Goal: Information Seeking & Learning: Find specific fact

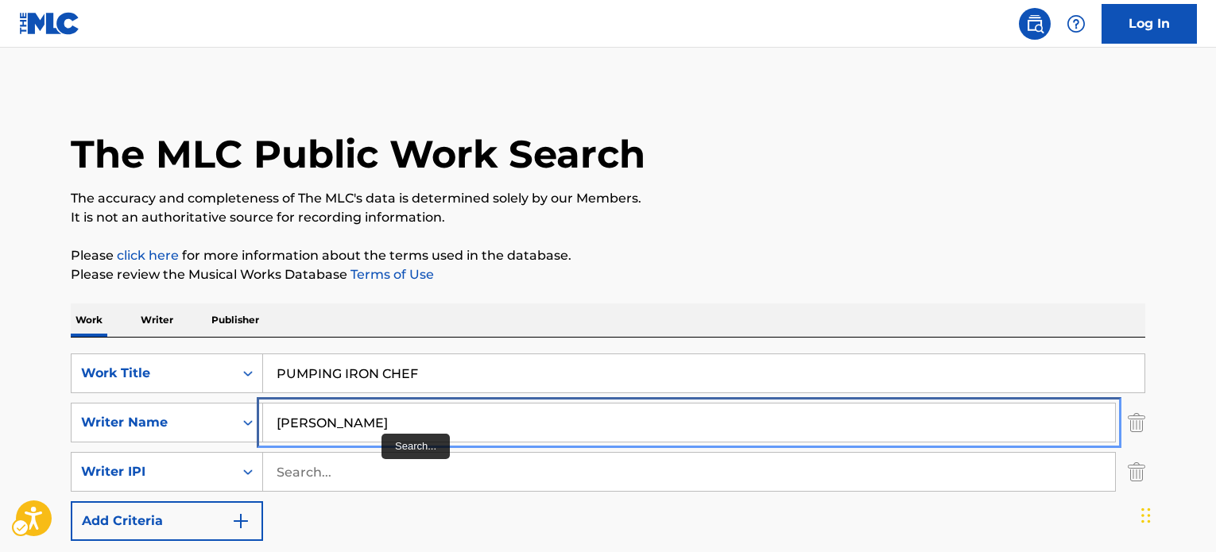
drag, startPoint x: 0, startPoint y: 0, endPoint x: 399, endPoint y: 289, distance: 492.4
click at [381, 404] on input "[PERSON_NAME]" at bounding box center [689, 423] width 852 height 38
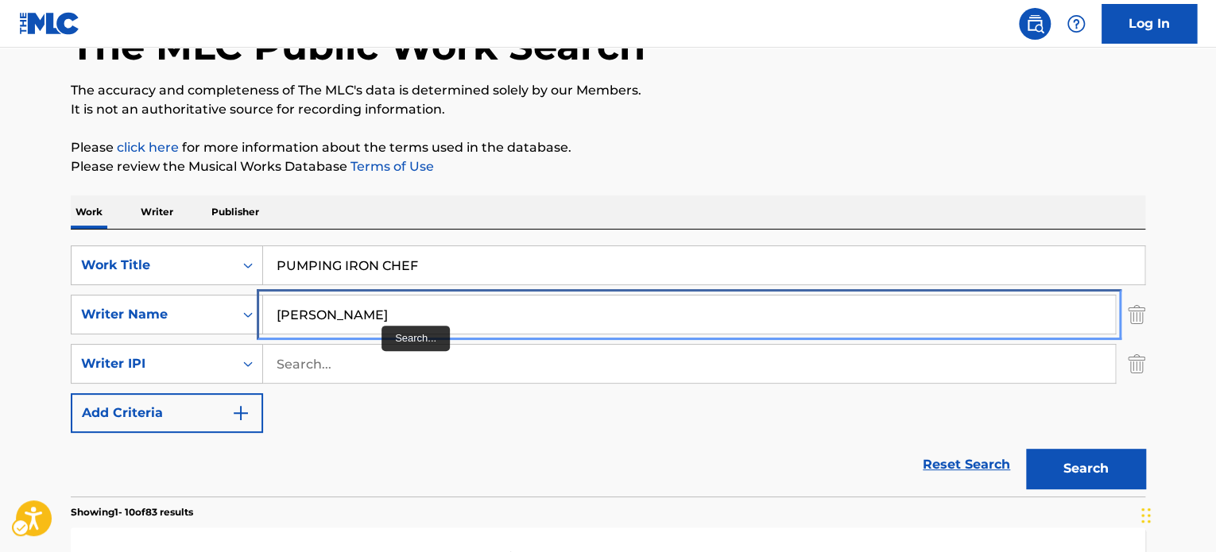
paste input "OKIKE"
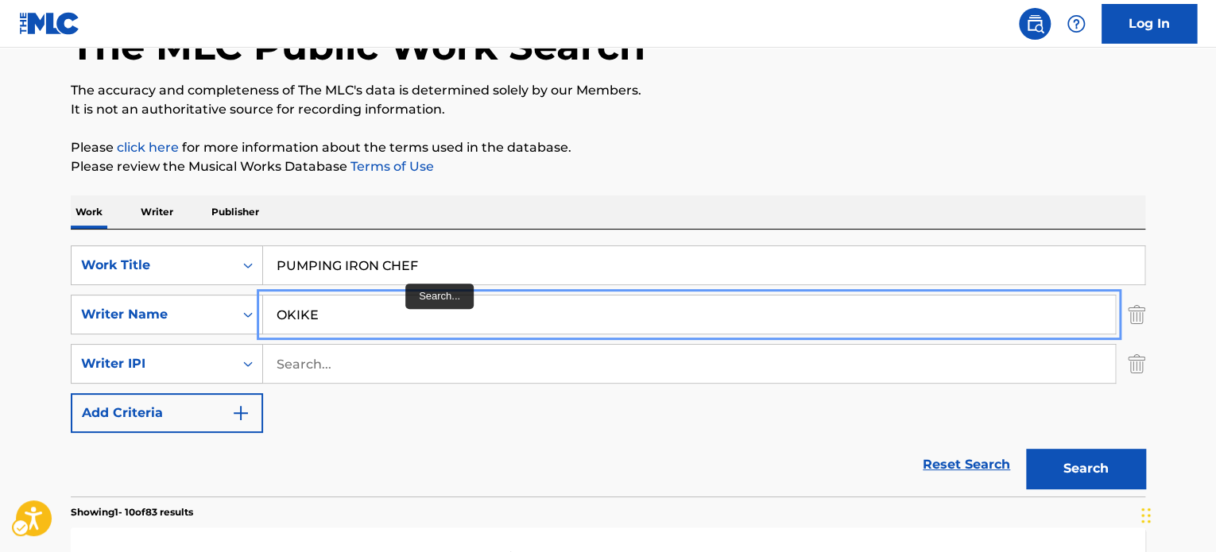
type input "OKIKE"
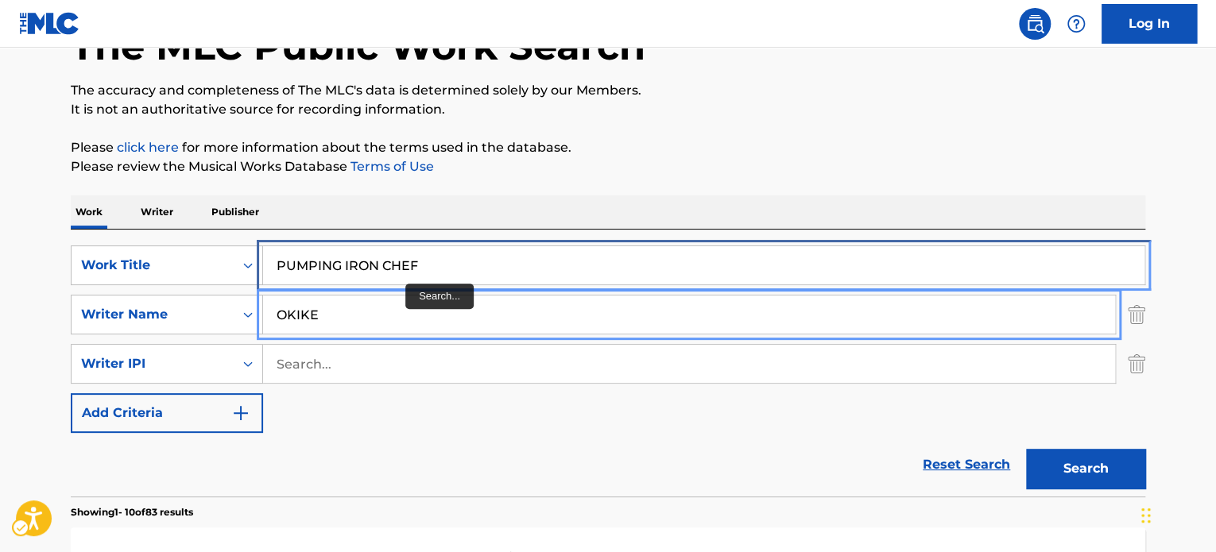
click at [455, 260] on input "PUMPING IRON CHEF" at bounding box center [703, 265] width 881 height 38
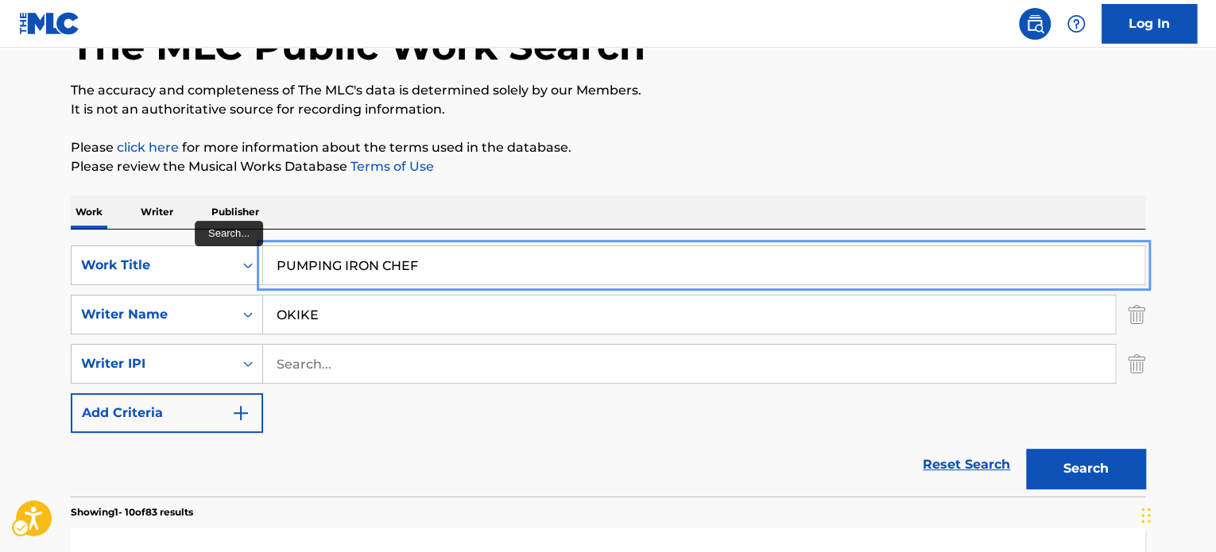
drag, startPoint x: 579, startPoint y: 265, endPoint x: 593, endPoint y: 268, distance: 13.9
click at [579, 265] on input "PUMPING IRON CHEF" at bounding box center [703, 265] width 881 height 38
paste input "Balance it"
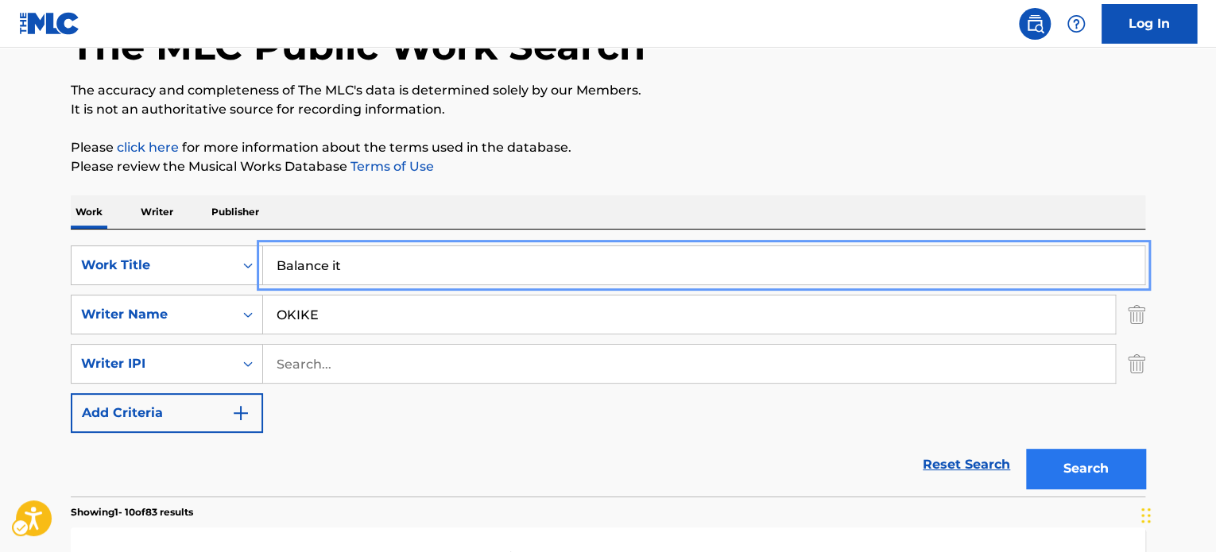
type input "Balance it"
click at [1071, 451] on button "Search" at bounding box center [1085, 469] width 119 height 40
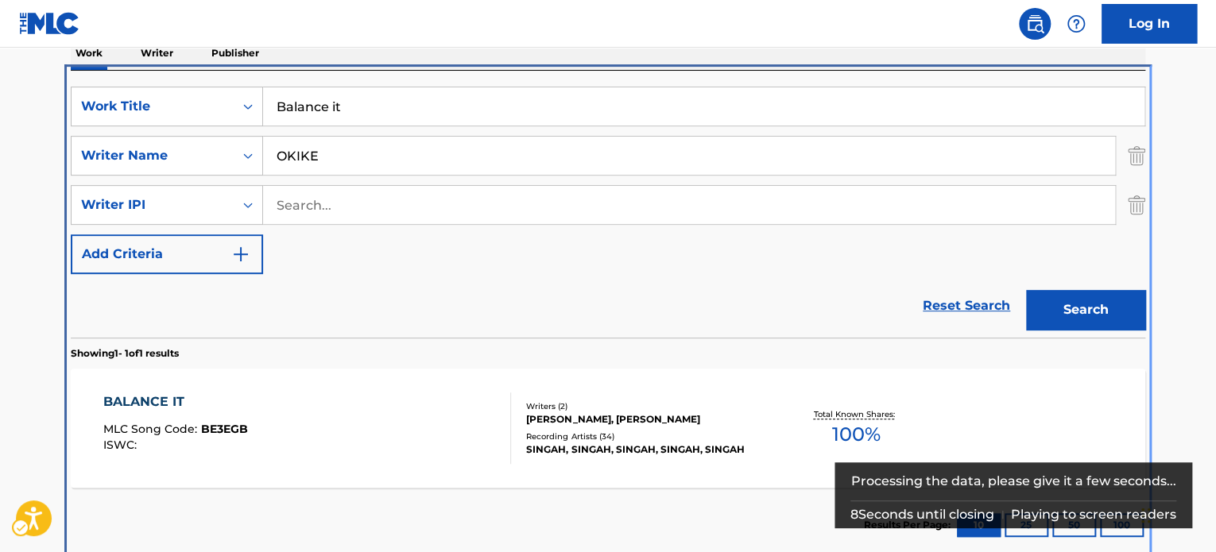
scroll to position [277, 0]
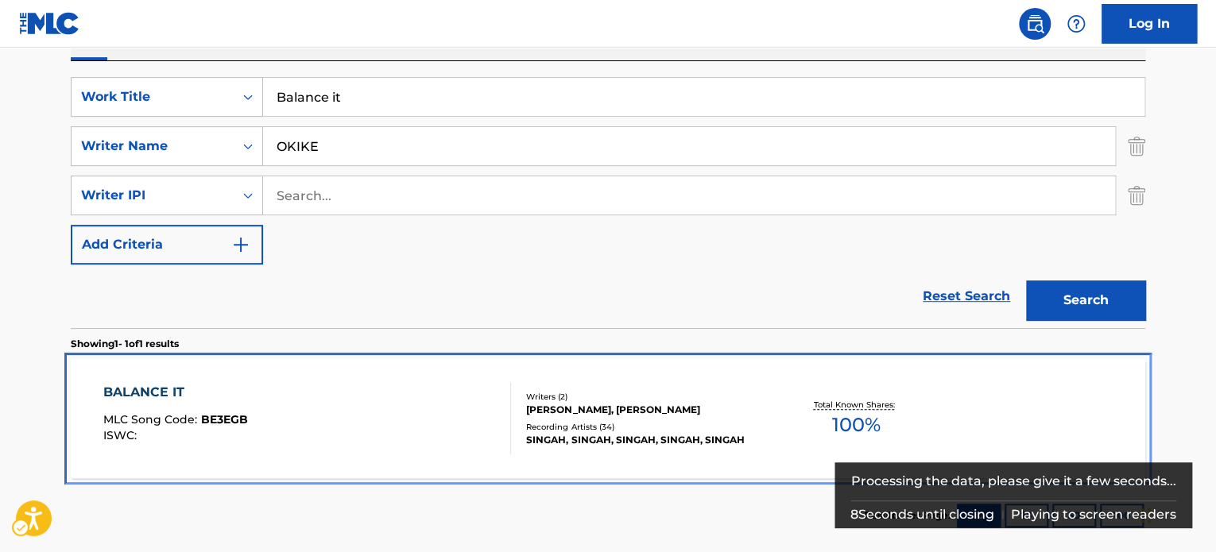
click at [410, 424] on div "BALANCE IT MLC Song Code : BE3EGB ISWC :" at bounding box center [307, 419] width 409 height 72
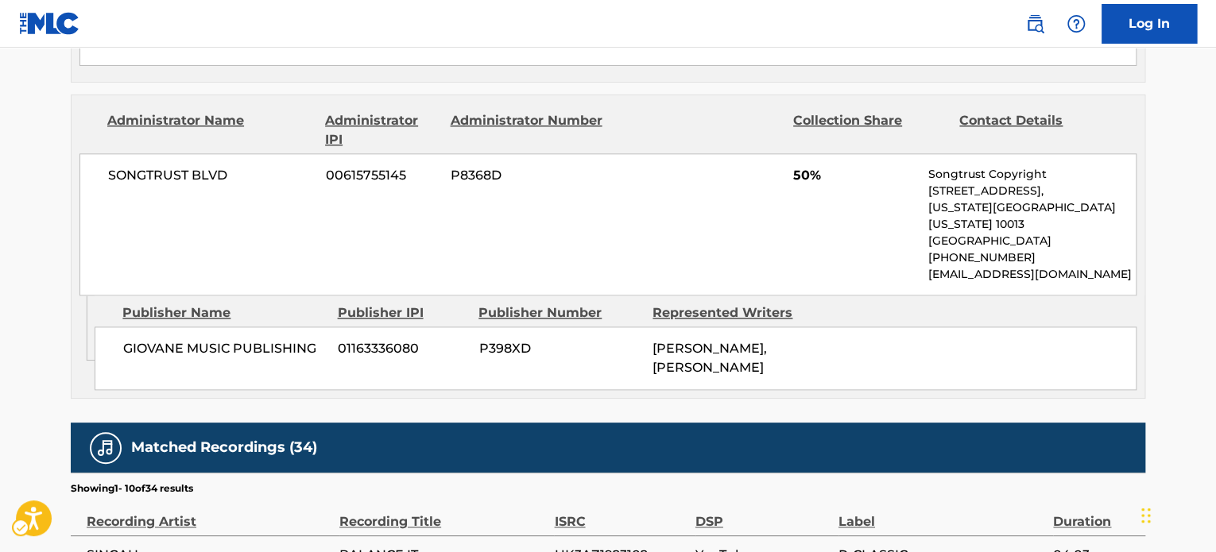
scroll to position [874, 0]
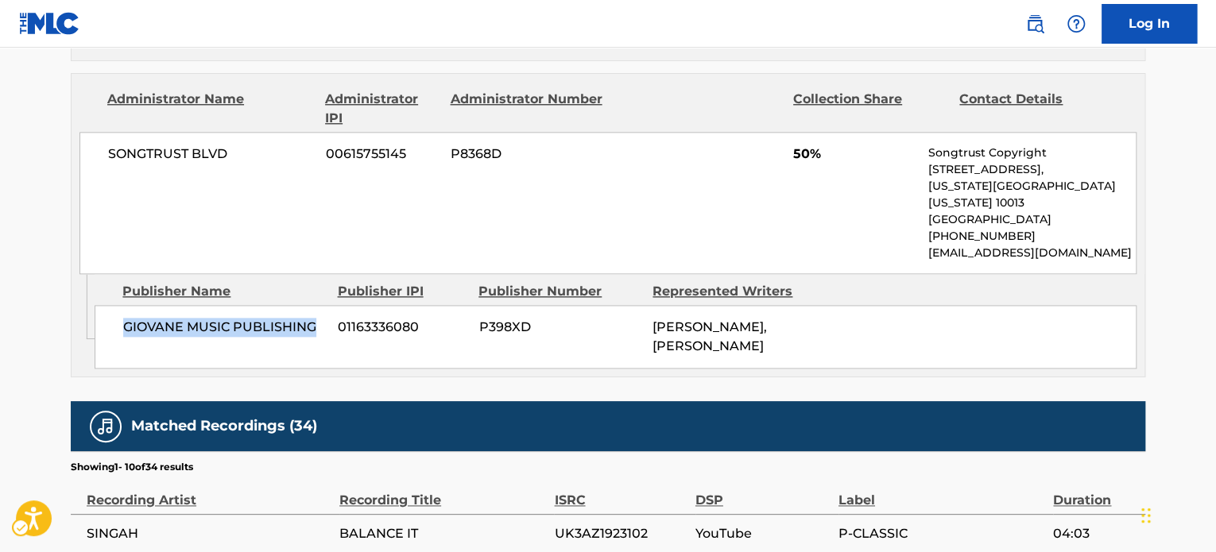
drag, startPoint x: 312, startPoint y: 310, endPoint x: 105, endPoint y: 330, distance: 207.6
click at [105, 330] on div "GIOVANE MUSIC PUBLISHING 01163336080 P398XD [PERSON_NAME], [PERSON_NAME]" at bounding box center [616, 337] width 1042 height 64
copy span "GIOVANE MUSIC PUBLISHING"
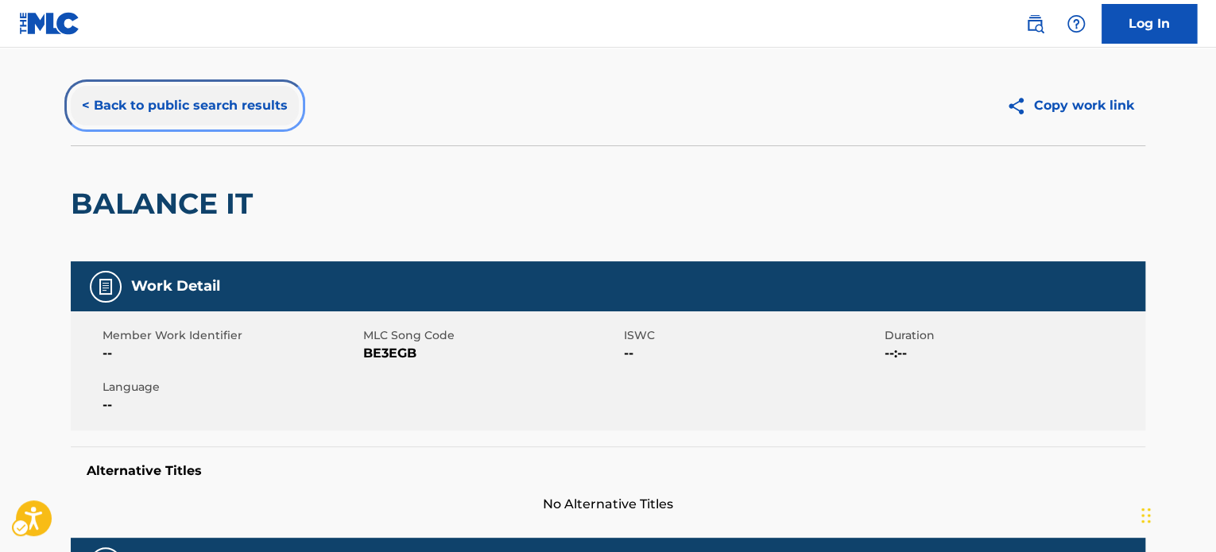
click at [111, 95] on button "< Back to public search results" at bounding box center [185, 106] width 228 height 40
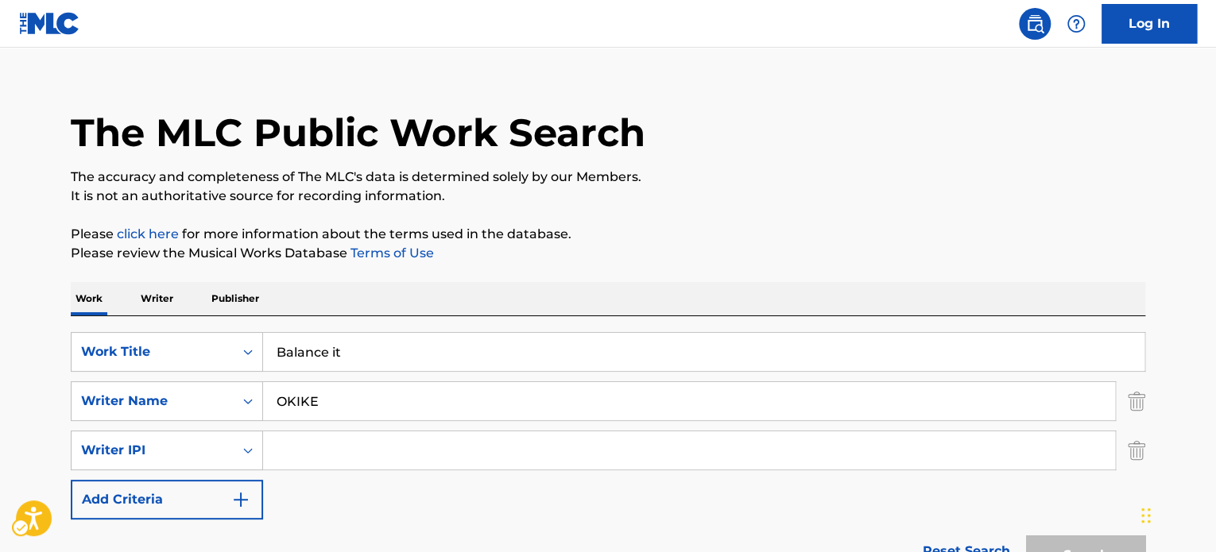
scroll to position [221, 0]
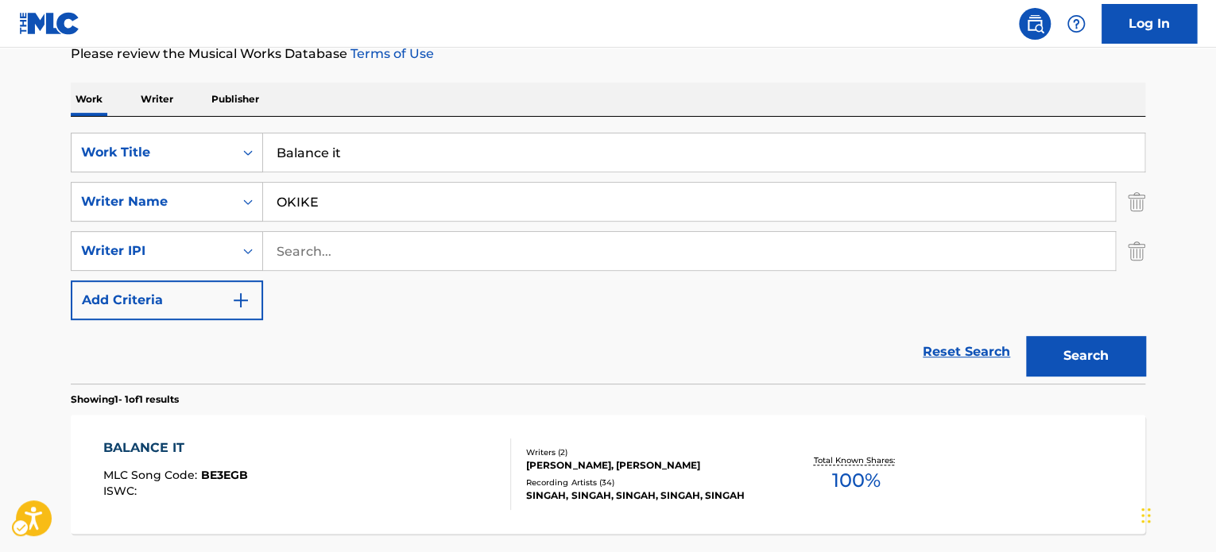
click at [384, 126] on div "SearchWithCriteria061acd47-d6ca-4e7d-b538-d4fb5ac1e8d2 Work Title Balance it Se…" at bounding box center [608, 250] width 1075 height 267
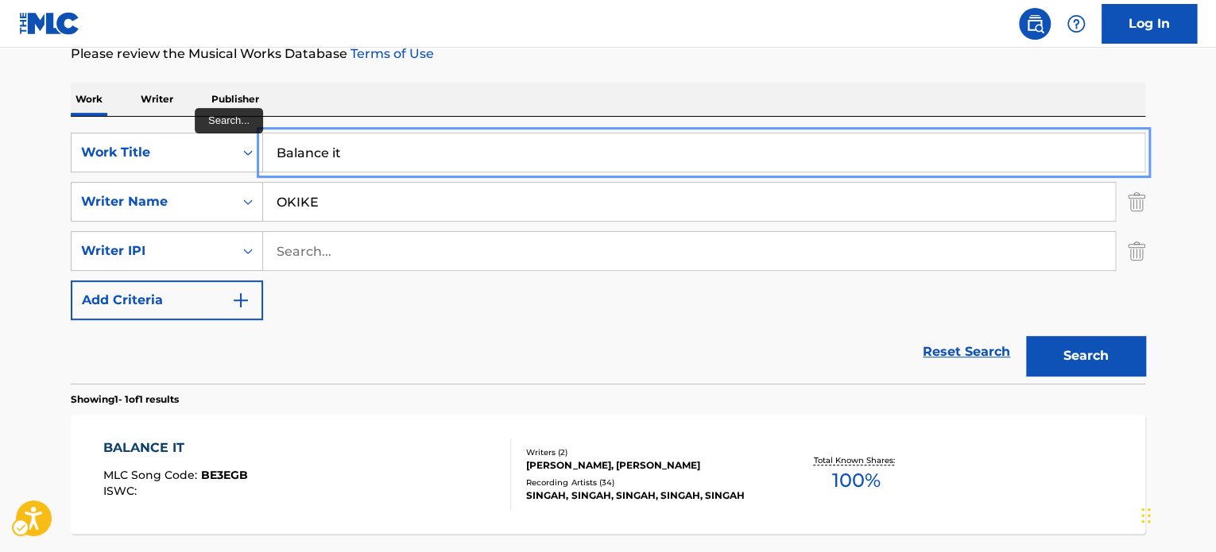
paste input "Somebody"
type input "Somebody"
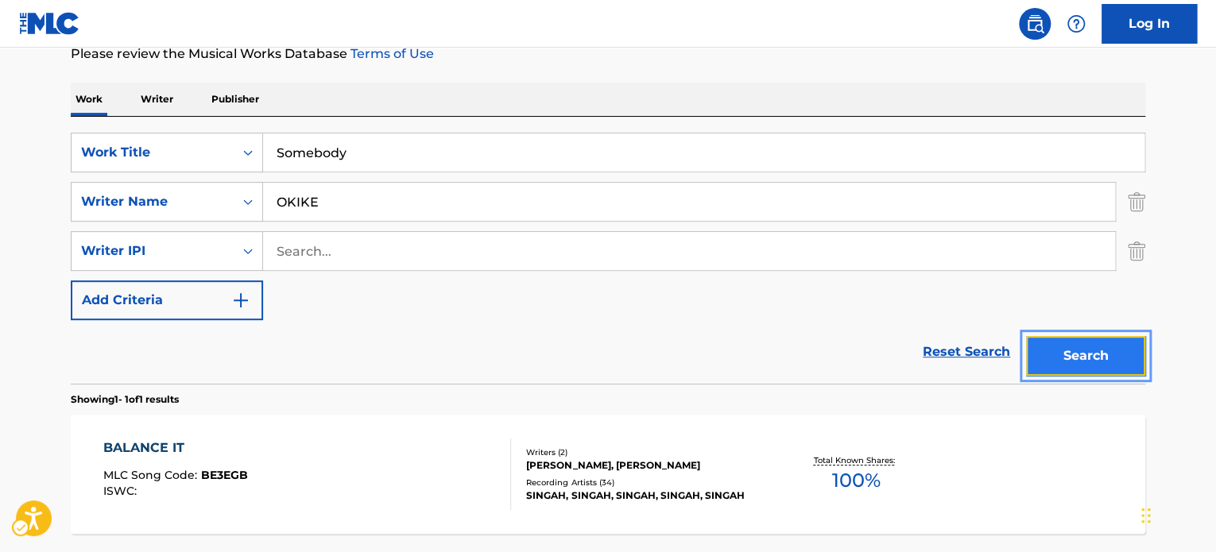
click at [1094, 352] on button "Search" at bounding box center [1085, 356] width 119 height 40
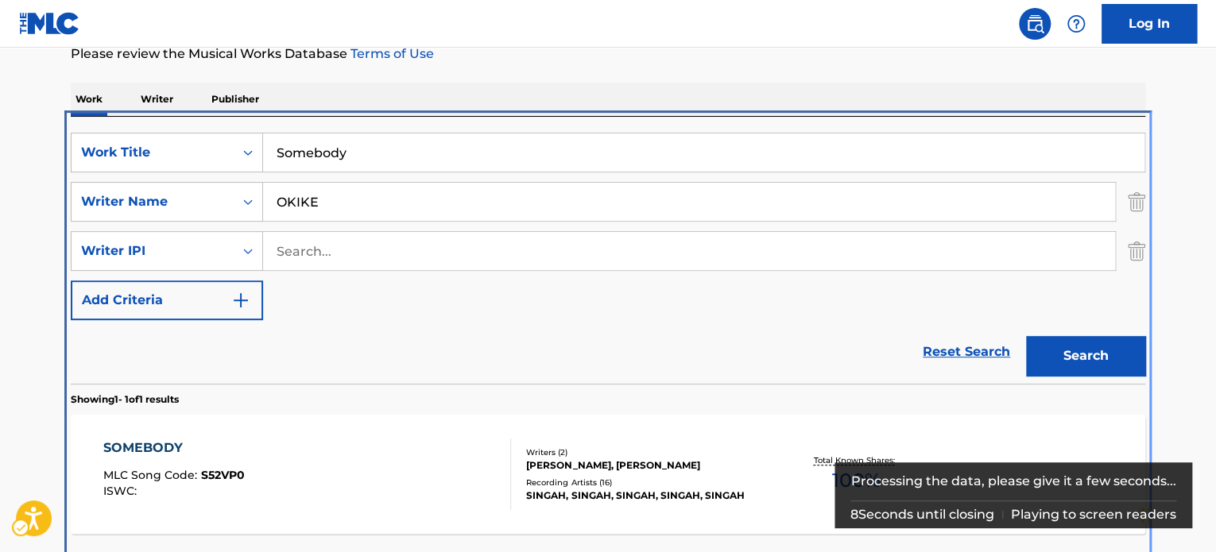
scroll to position [277, 0]
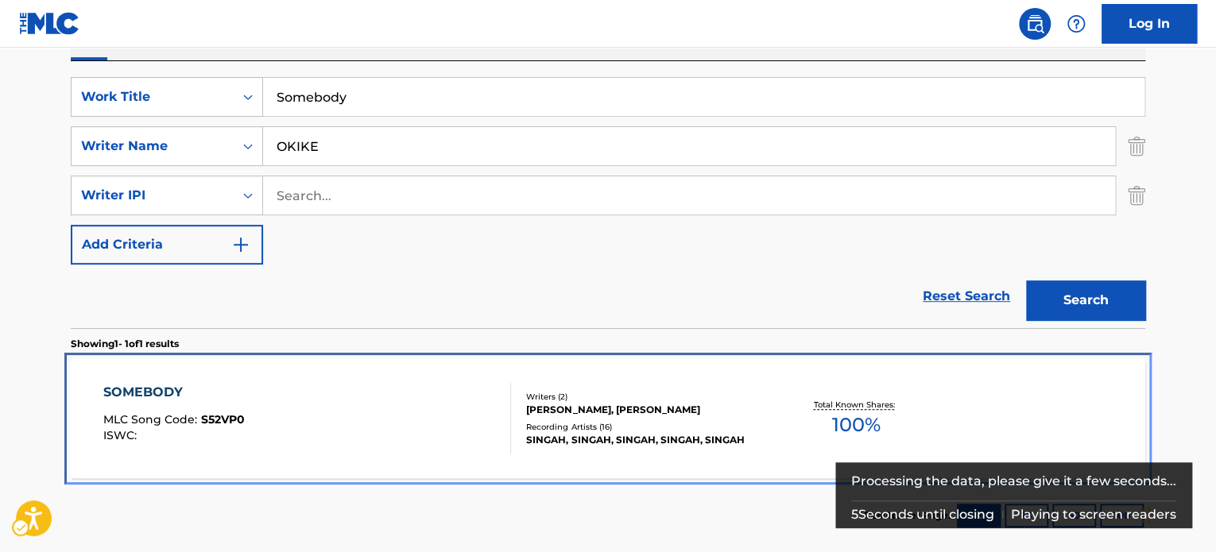
click at [453, 400] on div "SOMEBODY MLC Song Code : S52VP0 ISWC :" at bounding box center [307, 419] width 409 height 72
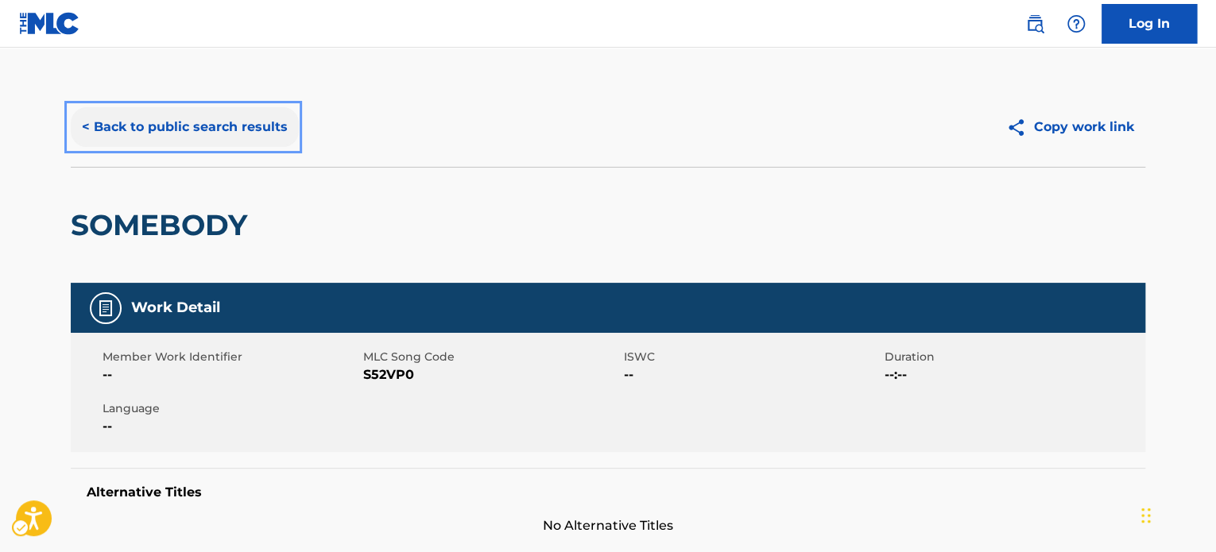
click at [191, 129] on button "< Back to public search results" at bounding box center [185, 127] width 228 height 40
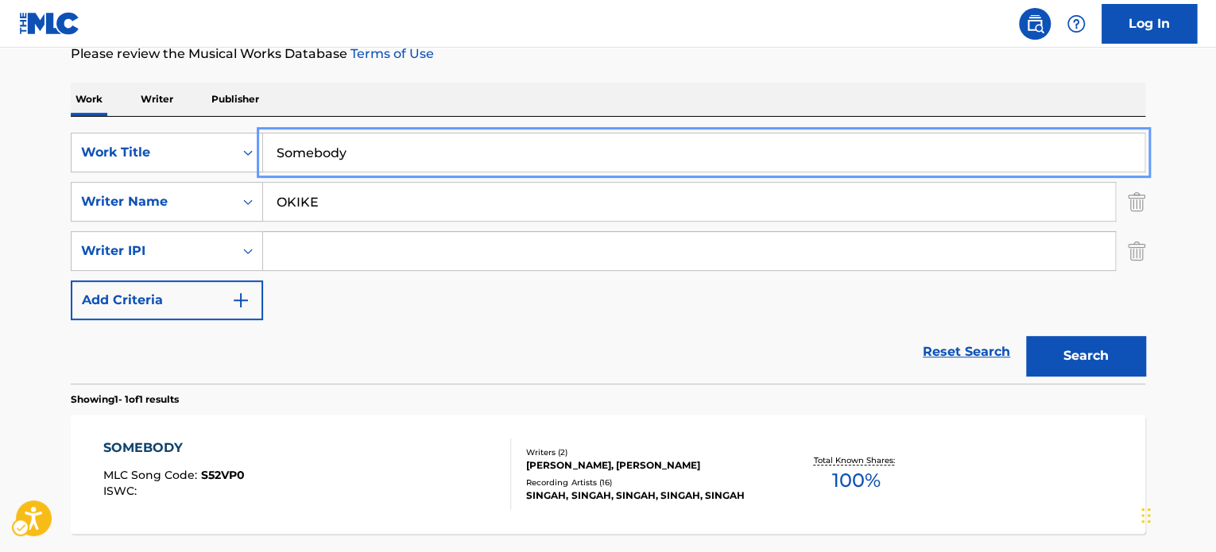
paste input "Bumshort"
click at [629, 95] on div "Work Writer Publisher" at bounding box center [608, 99] width 1075 height 33
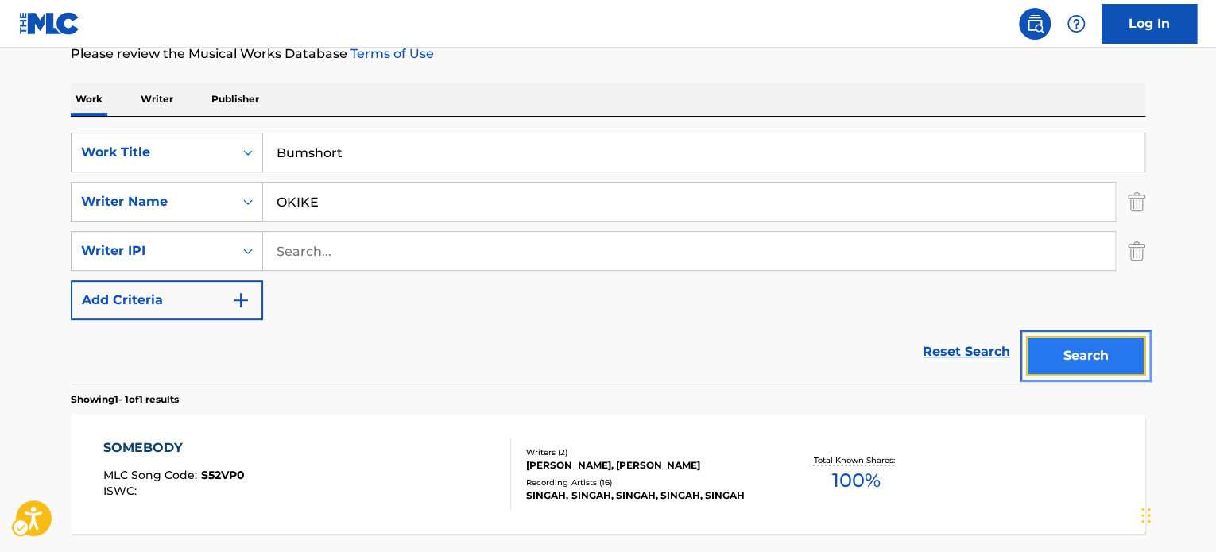
click at [1081, 351] on button "Search" at bounding box center [1085, 356] width 119 height 40
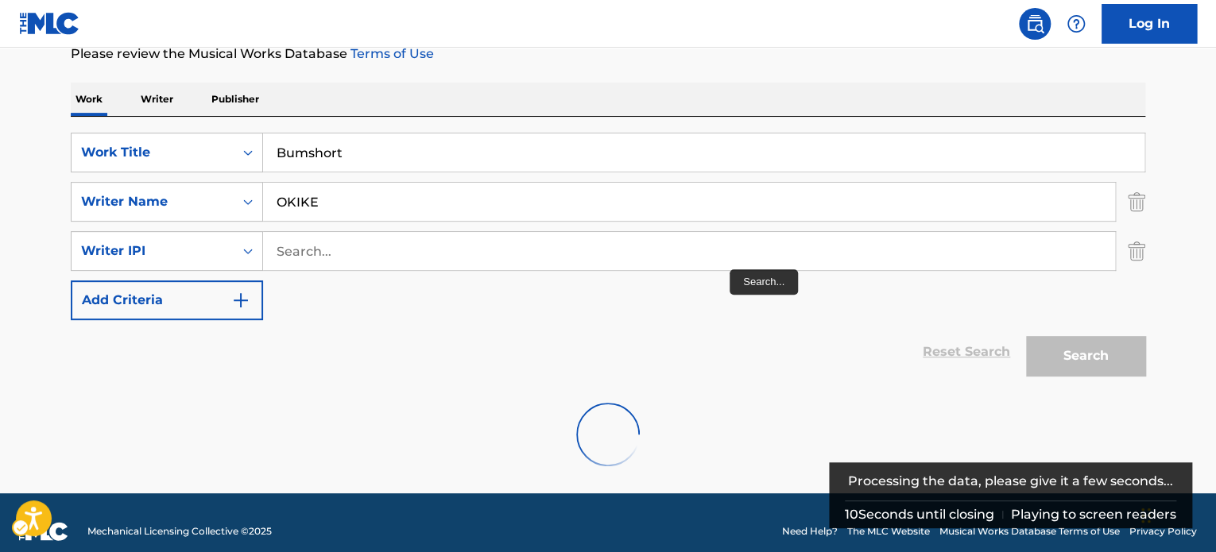
scroll to position [186, 0]
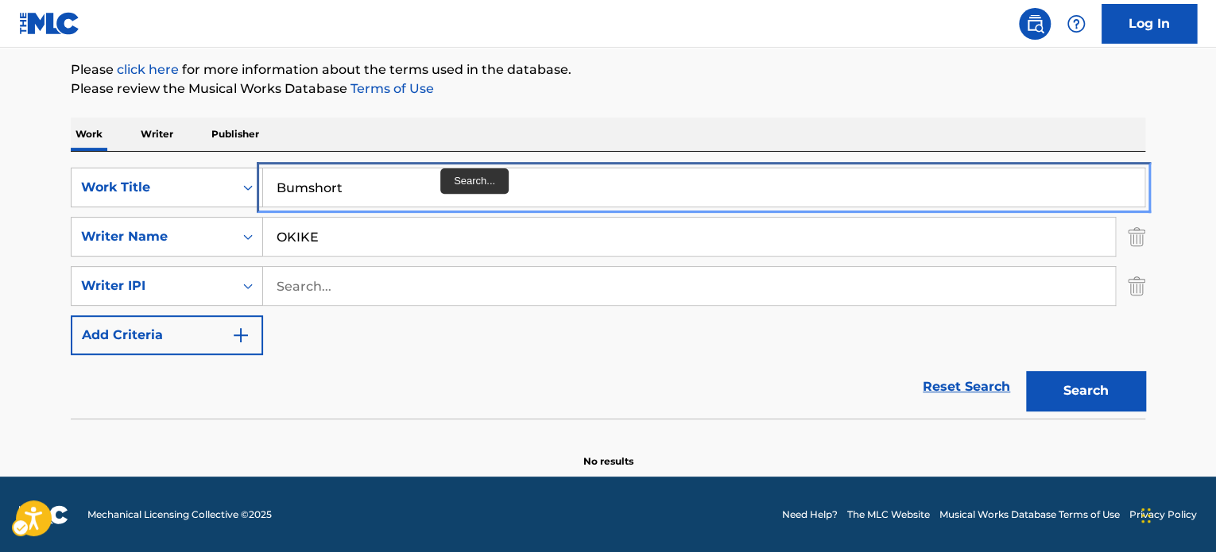
click at [432, 180] on input "Bumshort" at bounding box center [703, 187] width 881 height 38
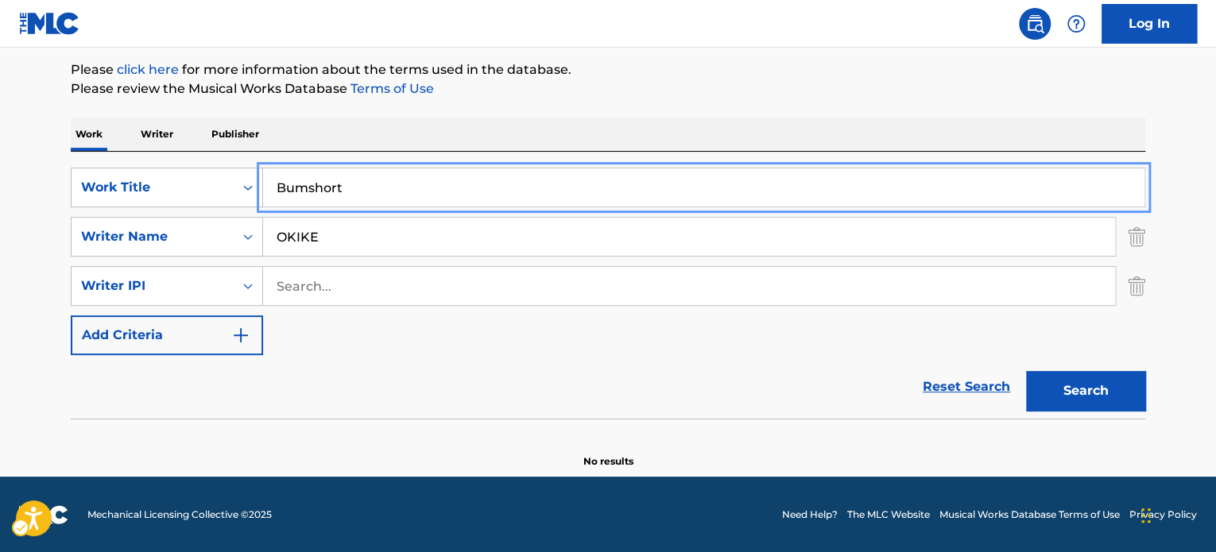
paste input "Do me like this"
type input "Do me like this"
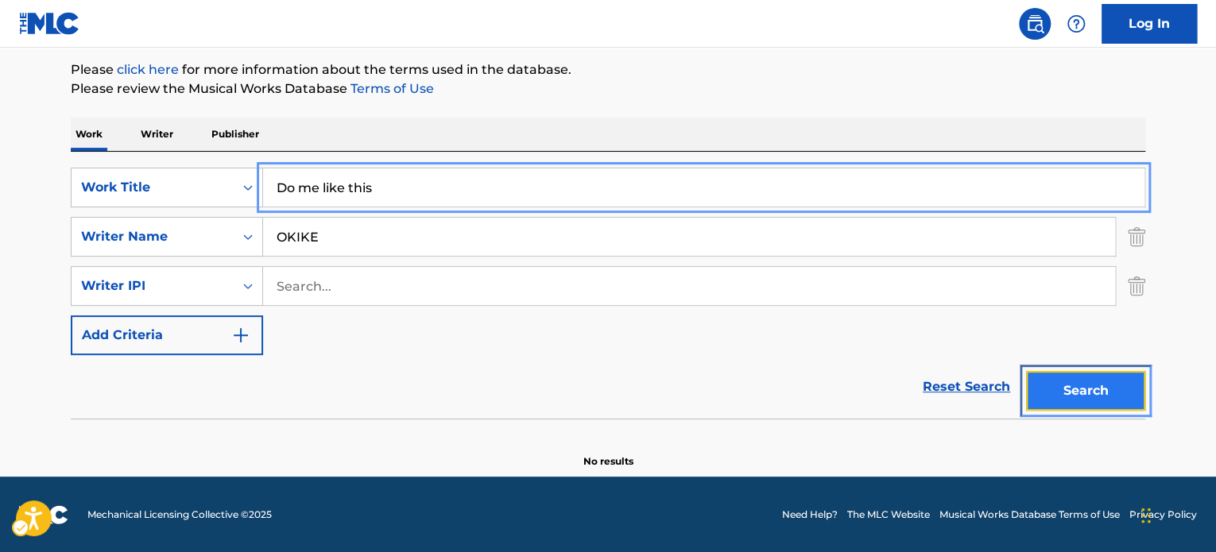
click at [1076, 390] on button "Search" at bounding box center [1085, 391] width 119 height 40
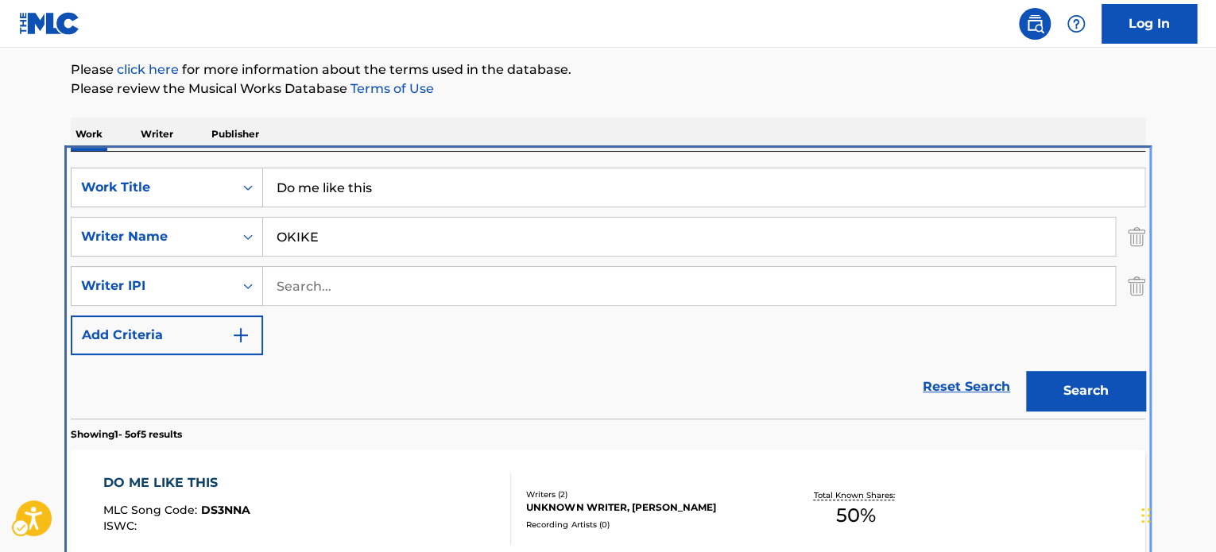
scroll to position [337, 0]
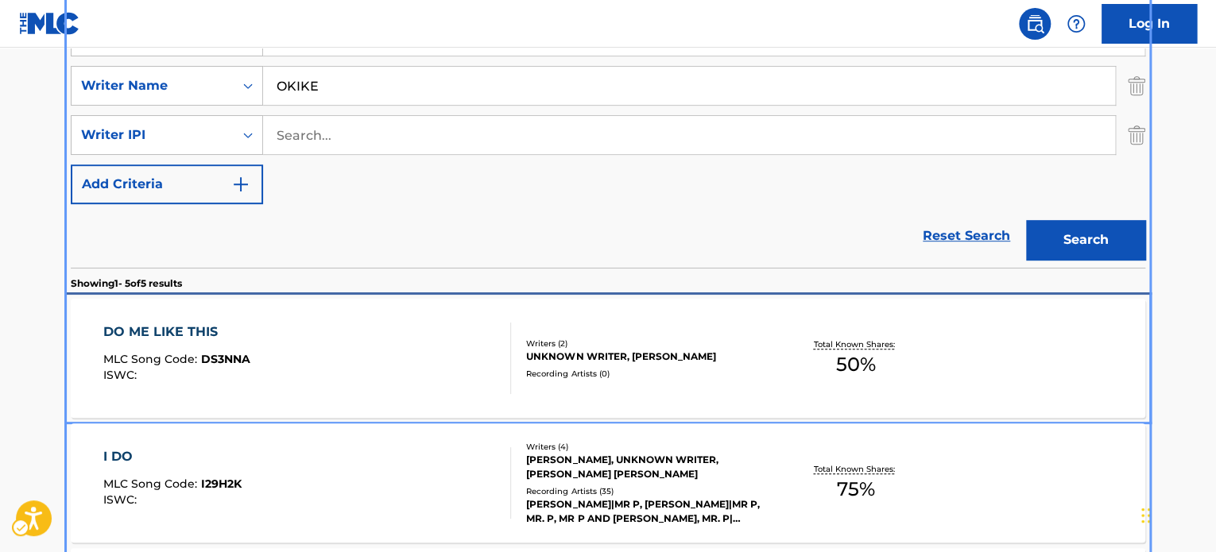
click at [343, 335] on div "DO ME LIKE THIS MLC Song Code : DS3NNA ISWC :" at bounding box center [307, 359] width 409 height 72
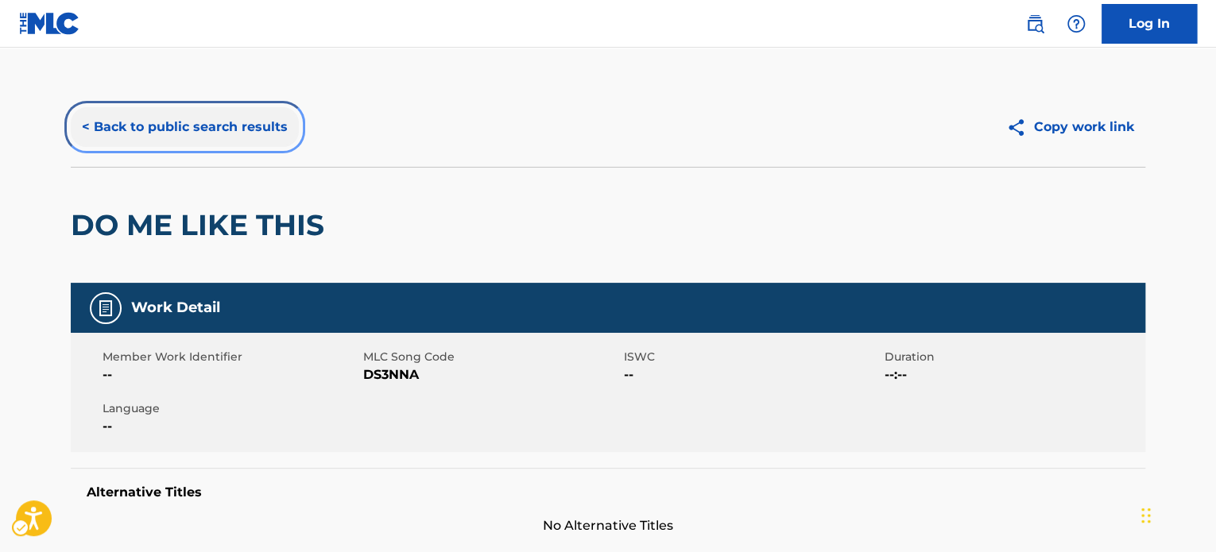
click at [225, 123] on button "< Back to public search results" at bounding box center [185, 127] width 228 height 40
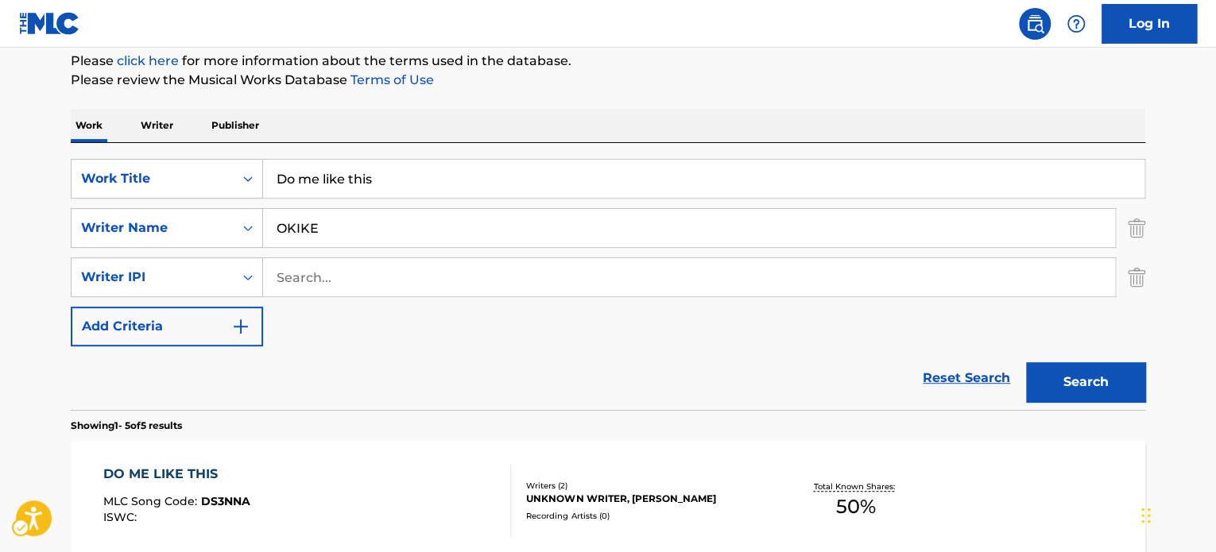
scroll to position [178, 0]
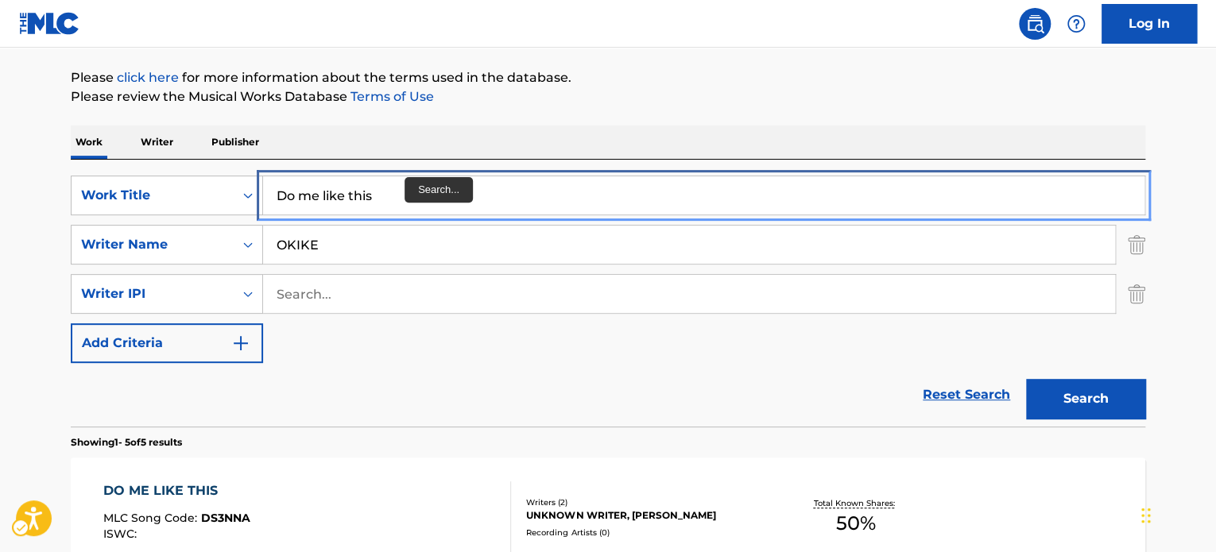
drag, startPoint x: 405, startPoint y: 177, endPoint x: 420, endPoint y: 190, distance: 19.7
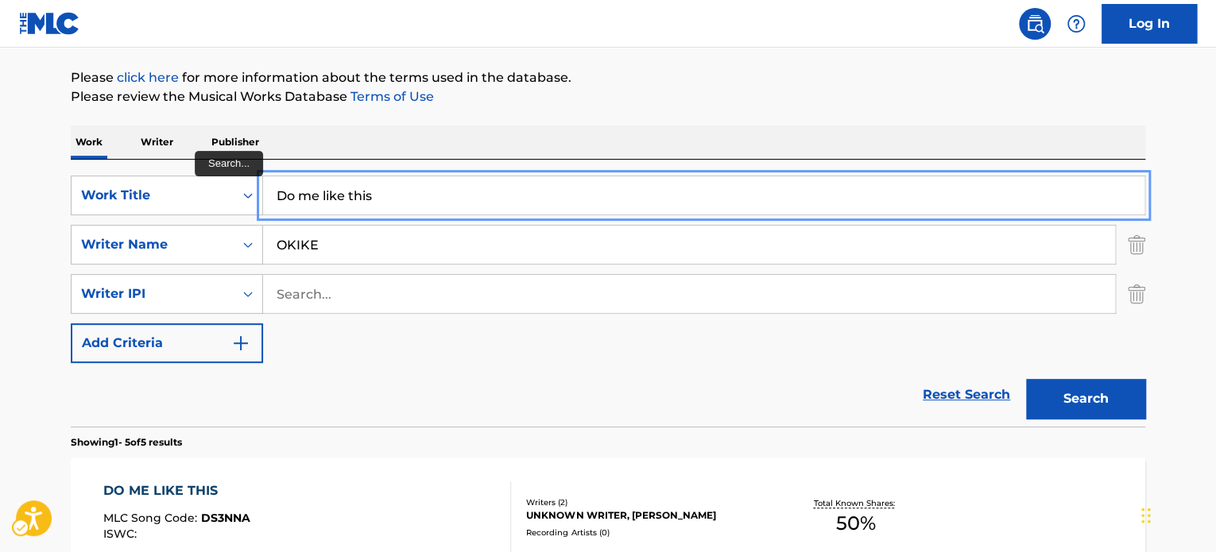
paste input "Teyamo"
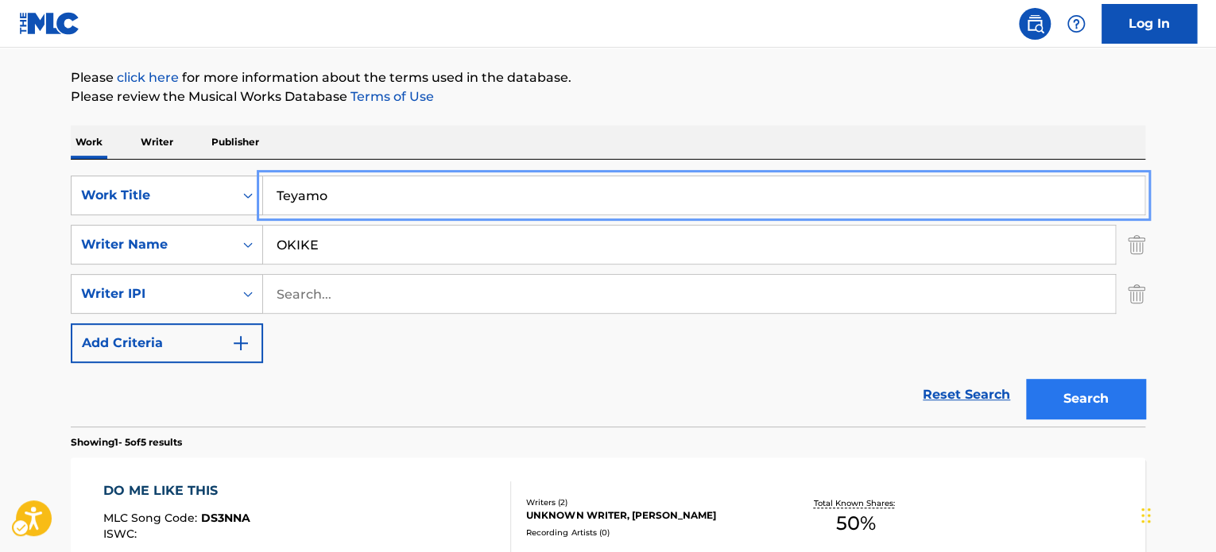
type input "Teyamo"
click at [1098, 390] on button "Search" at bounding box center [1085, 399] width 119 height 40
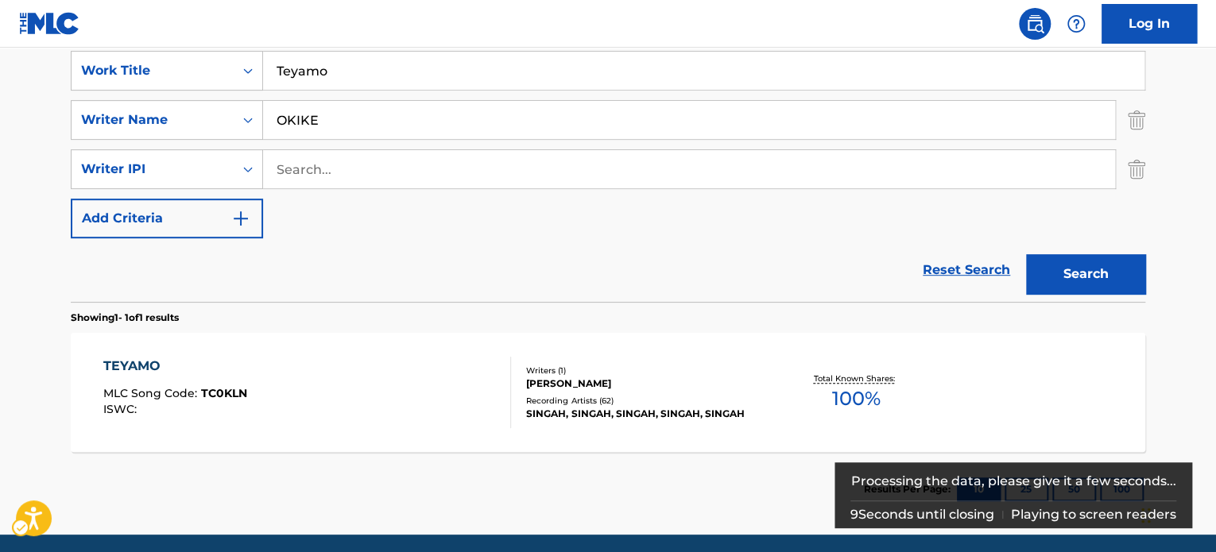
scroll to position [337, 0]
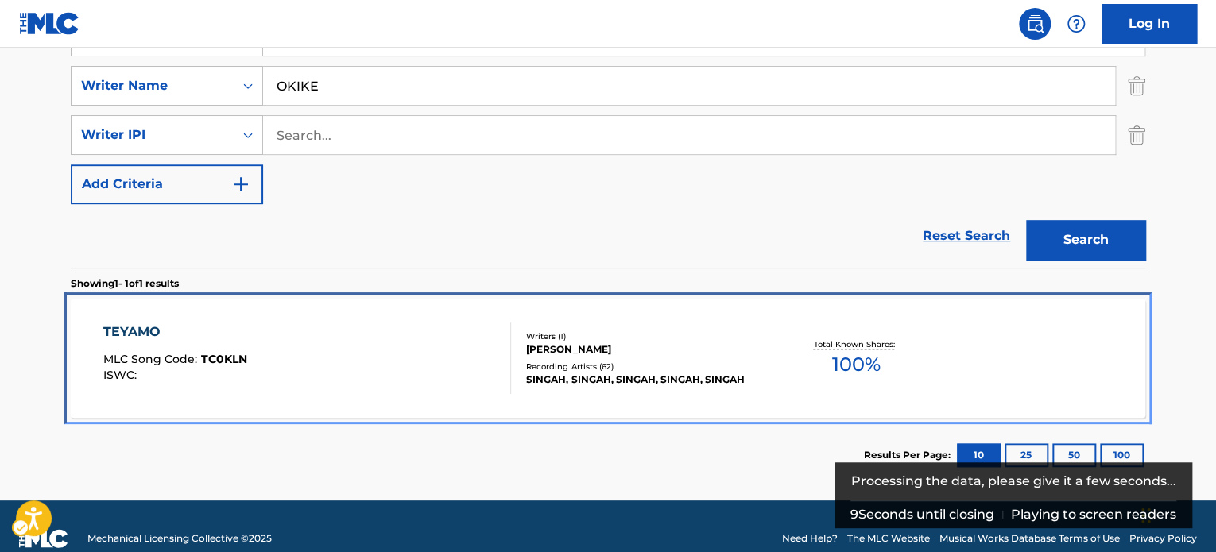
click at [312, 326] on div "TEYAMO MLC Song Code : TC0KLN ISWC :" at bounding box center [307, 359] width 409 height 72
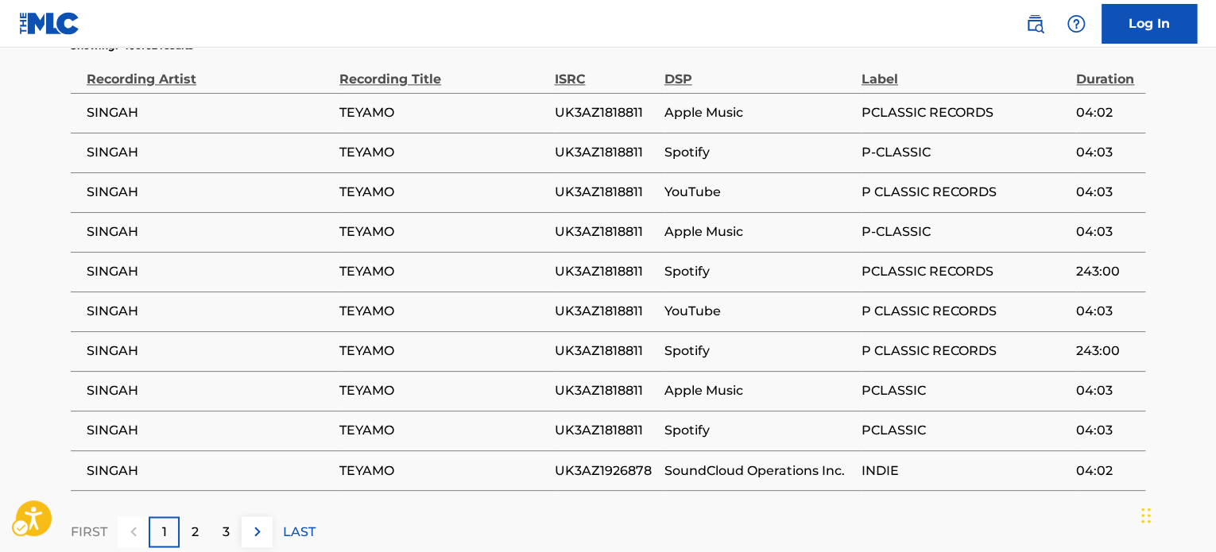
scroll to position [1124, 0]
